Goal: Transaction & Acquisition: Purchase product/service

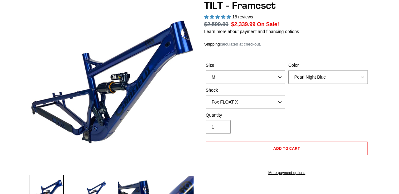
scroll to position [64, 0]
select select "highest-rating"
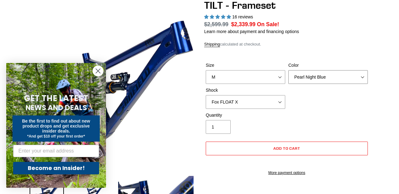
click at [310, 78] on select "Pearl Night Blue Stealth Silver" at bounding box center [327, 77] width 79 height 14
select select "Stealth Silver"
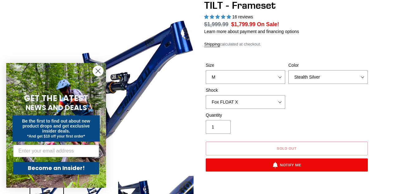
click at [96, 69] on icon "Close dialog" at bounding box center [98, 71] width 4 height 4
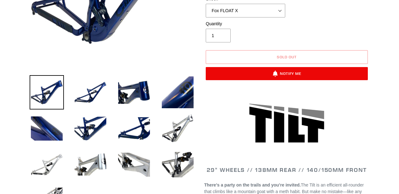
scroll to position [173, 0]
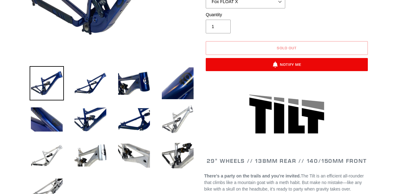
click at [169, 120] on img at bounding box center [177, 119] width 34 height 34
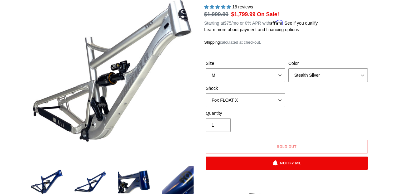
scroll to position [75, 0]
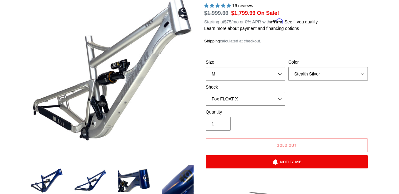
click at [280, 98] on select "No Shock Cane Creek DB Kitsuma Air RockShox Deluxe Ultimate Fox FLOAT X EXT Sto…" at bounding box center [245, 99] width 79 height 14
select select "No Shock"
click at [306, 95] on div "Size S M L XL Color Pearl Night Blue Stealth Silver Shock No Shock Cane Creek D…" at bounding box center [286, 84] width 165 height 50
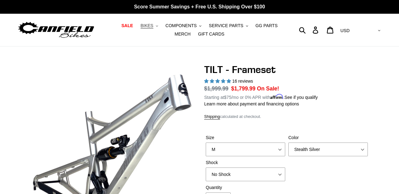
click at [141, 23] on span "BIKES" at bounding box center [147, 25] width 13 height 5
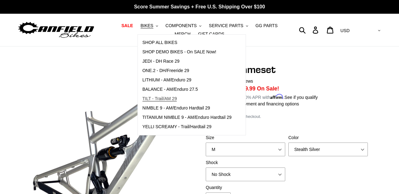
click at [159, 98] on span "TILT - Trail/AM 29" at bounding box center [159, 98] width 35 height 5
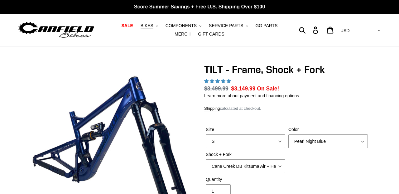
scroll to position [73, 0]
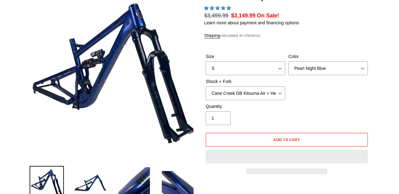
select select "M"
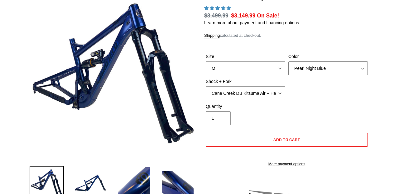
click at [298, 69] on select "Pearl Night Blue" at bounding box center [327, 68] width 79 height 14
select select "highest-rating"
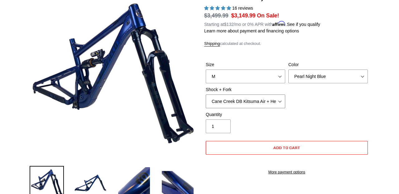
click at [276, 99] on select "Cane Creek DB Kitsuma Air + Helm MKII 140mm Cane Creek DB Kitsuma Air + Fox 36 …" at bounding box center [245, 101] width 79 height 14
click at [268, 102] on select "Cane Creek DB Kitsuma Air + Helm MKII 140mm Cane Creek DB Kitsuma Air + Fox 36 …" at bounding box center [245, 101] width 79 height 14
select select "Cane Creek DB Kitsuma Air + Fox 36 SL Factory Grip X 140mm"
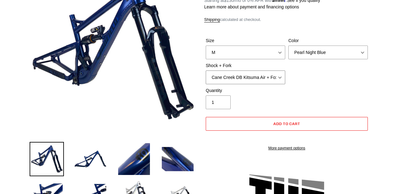
scroll to position [66, 0]
